Goal: Answer question/provide support: Answer question/provide support

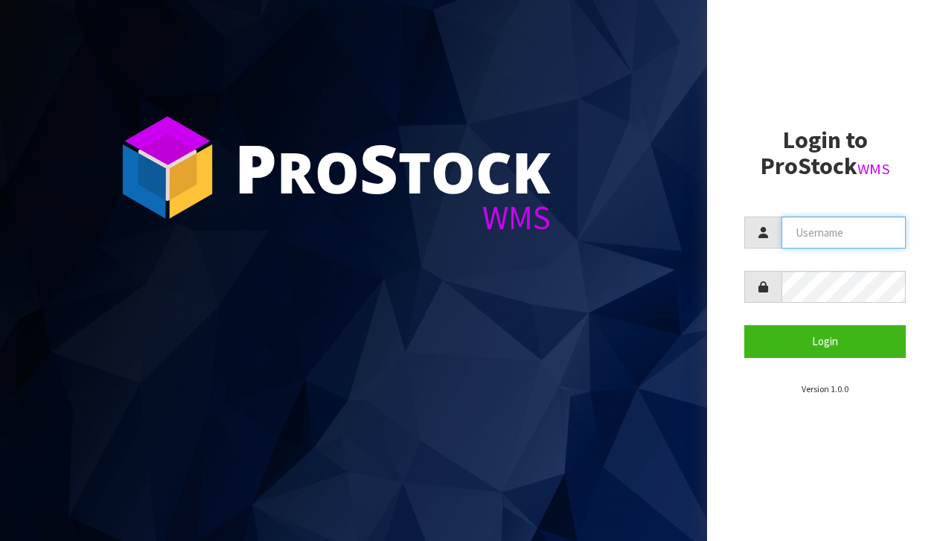
type input "[EMAIL_ADDRESS][DOMAIN_NAME]"
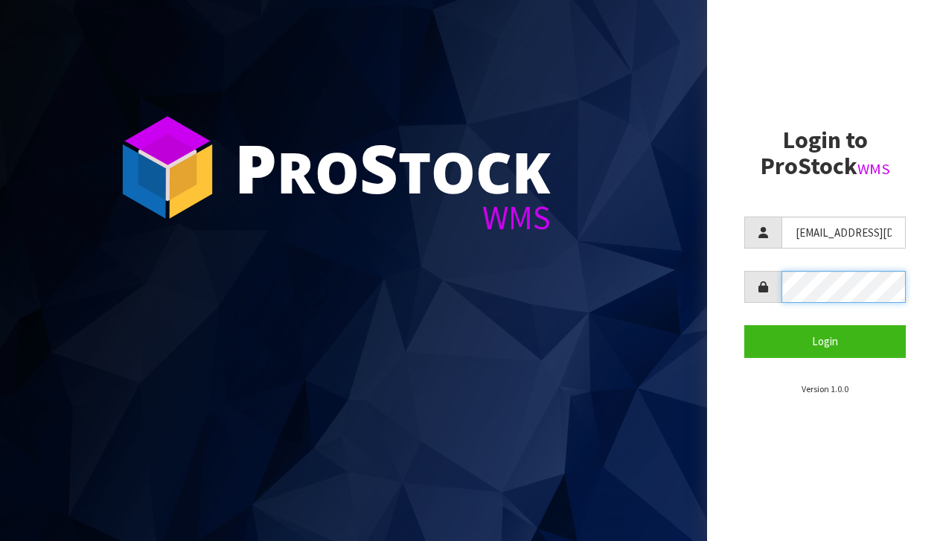
click at [824, 341] on button "Login" at bounding box center [824, 341] width 161 height 32
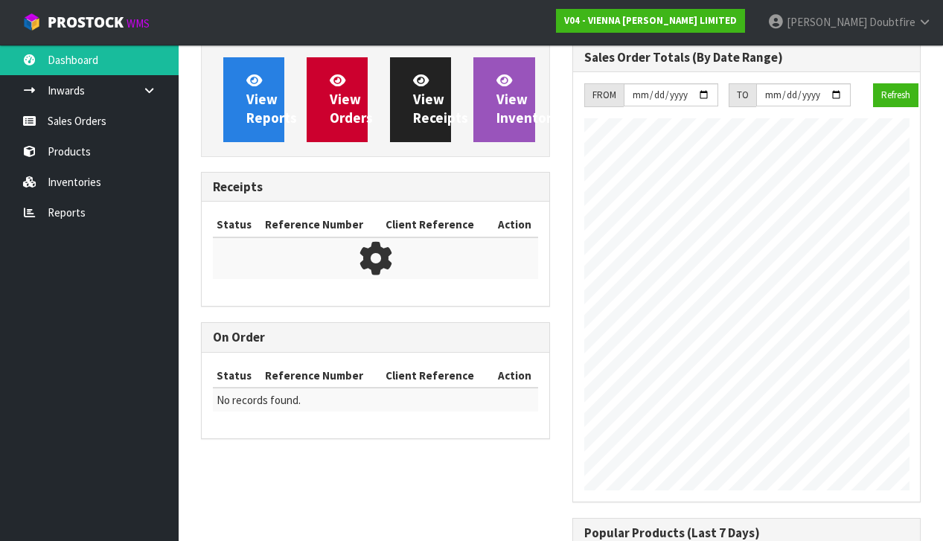
scroll to position [992, 370]
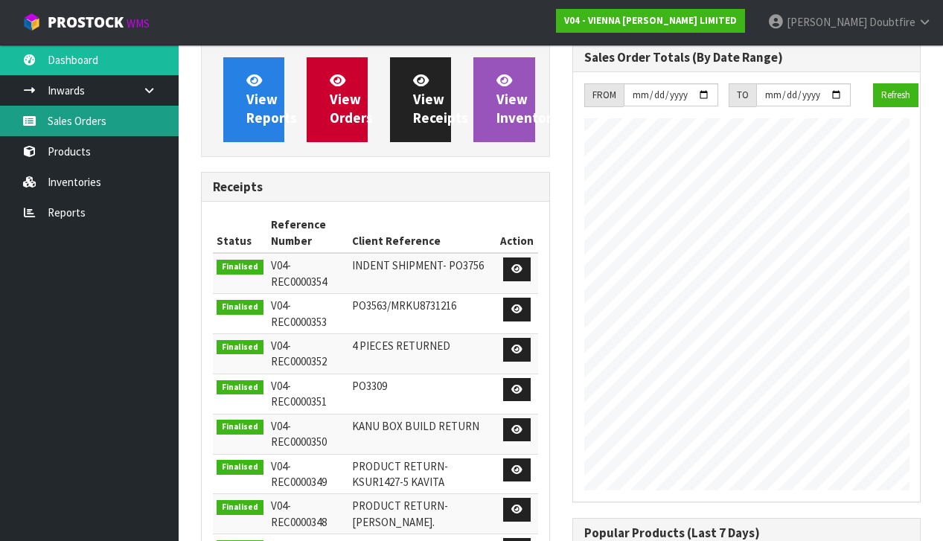
click at [73, 129] on link "Sales Orders" at bounding box center [89, 121] width 179 height 30
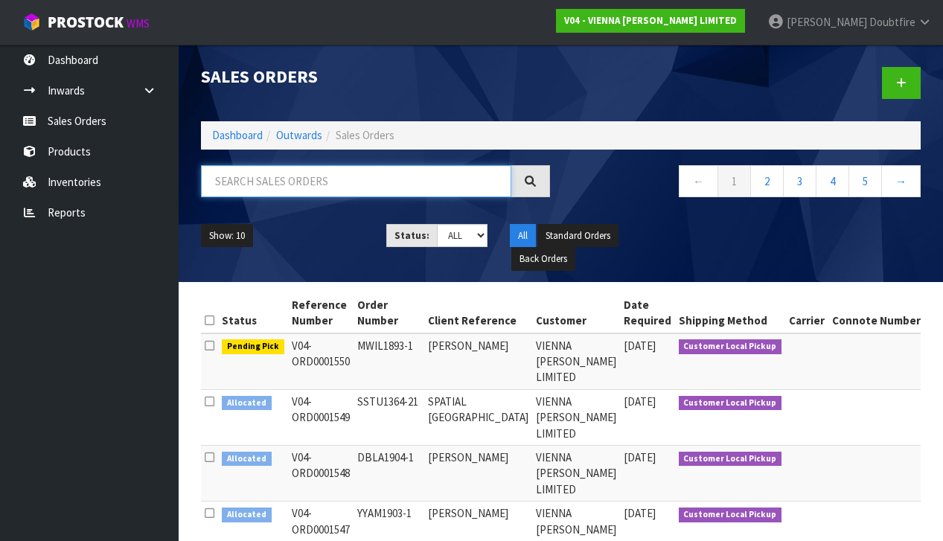
click at [256, 182] on input "text" at bounding box center [356, 181] width 310 height 32
type input "[PERSON_NAME]"
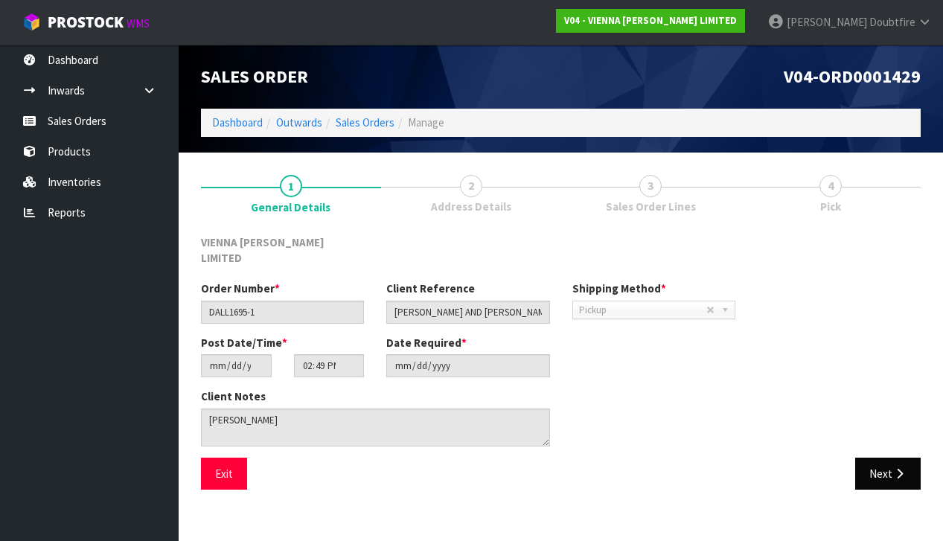
click at [881, 457] on button "Next" at bounding box center [887, 473] width 65 height 32
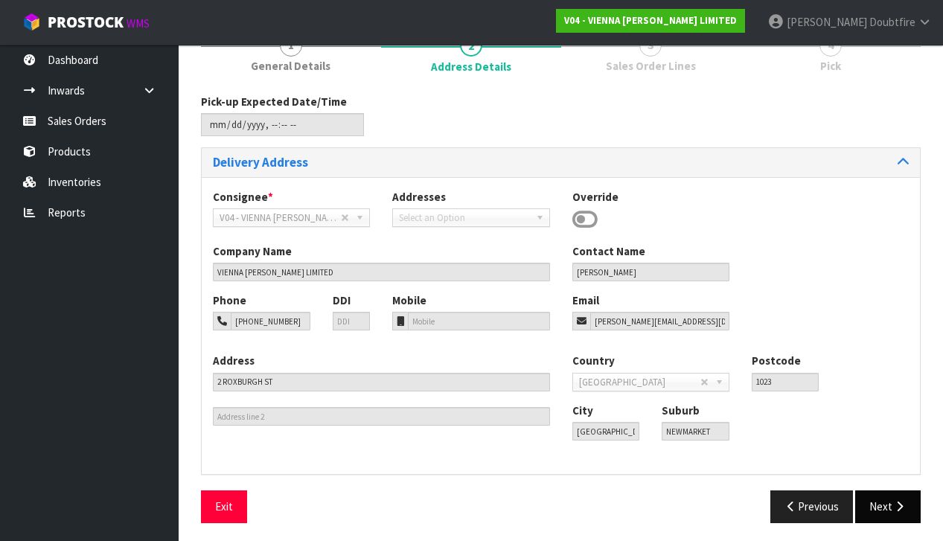
scroll to position [140, 0]
click at [886, 506] on button "Next" at bounding box center [887, 507] width 65 height 32
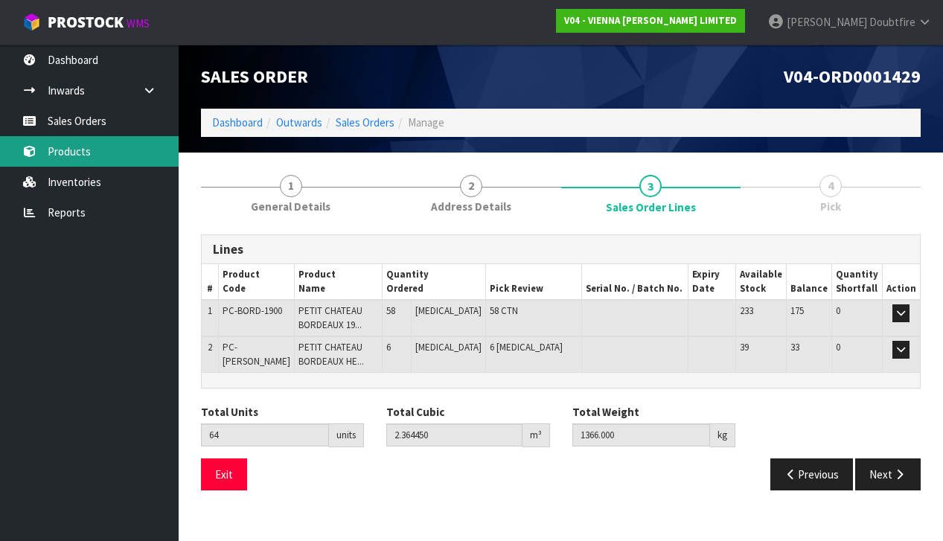
scroll to position [0, 0]
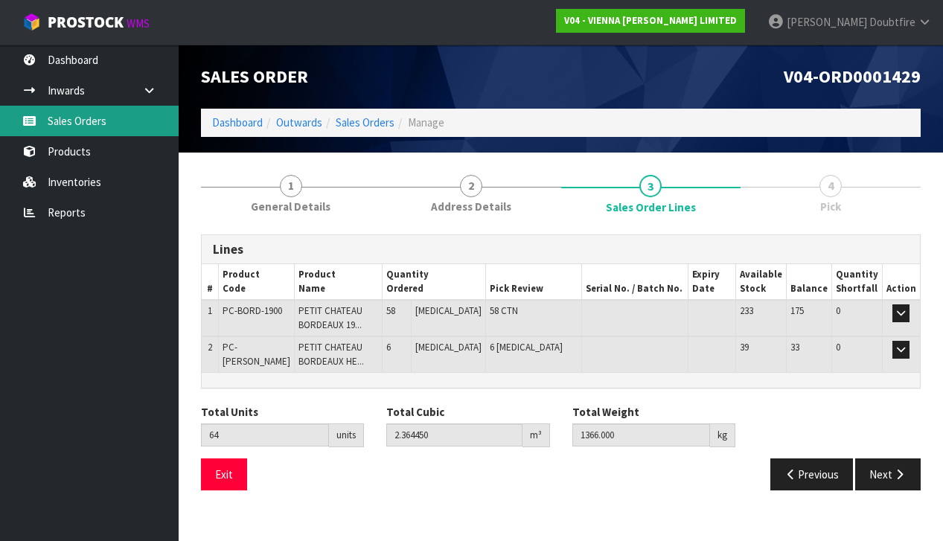
click at [80, 129] on link "Sales Orders" at bounding box center [89, 121] width 179 height 30
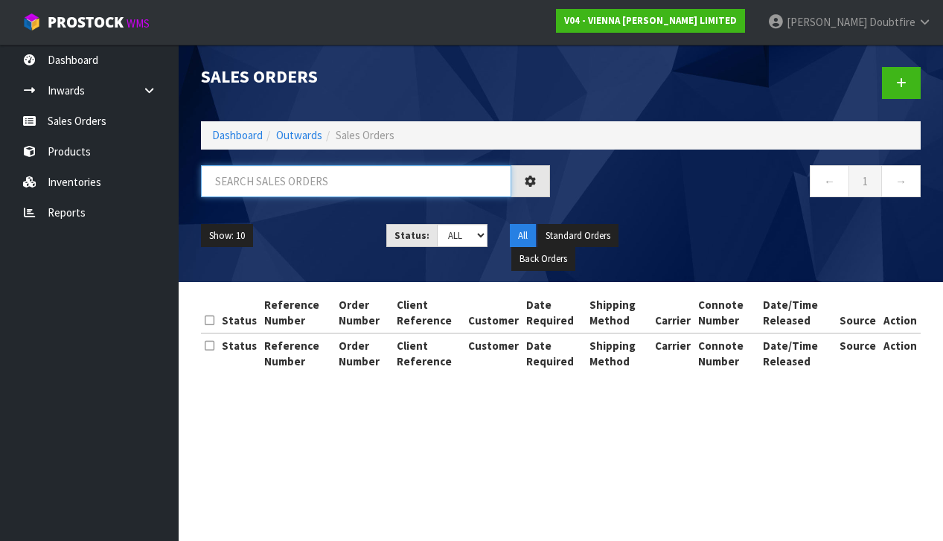
click at [245, 179] on input "text" at bounding box center [356, 181] width 310 height 32
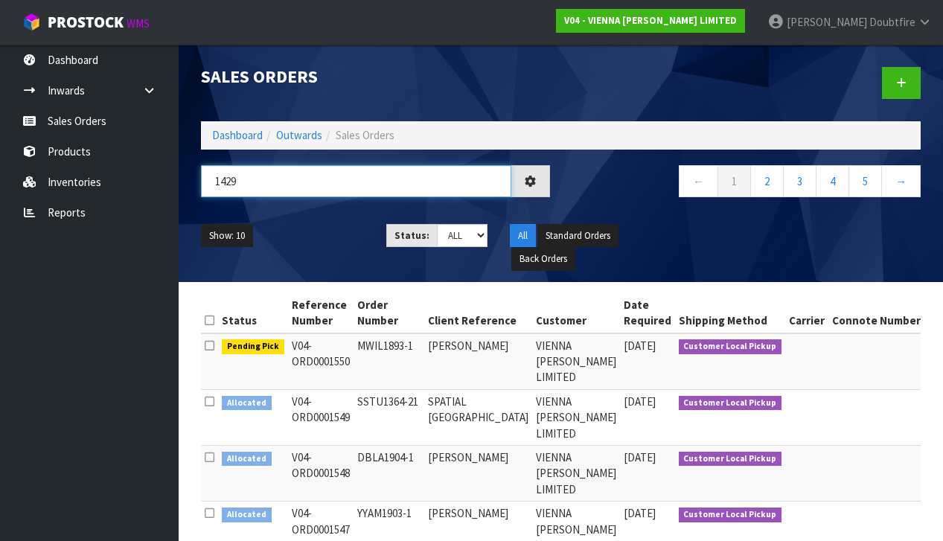
type input "1429"
